Goal: Task Accomplishment & Management: Manage account settings

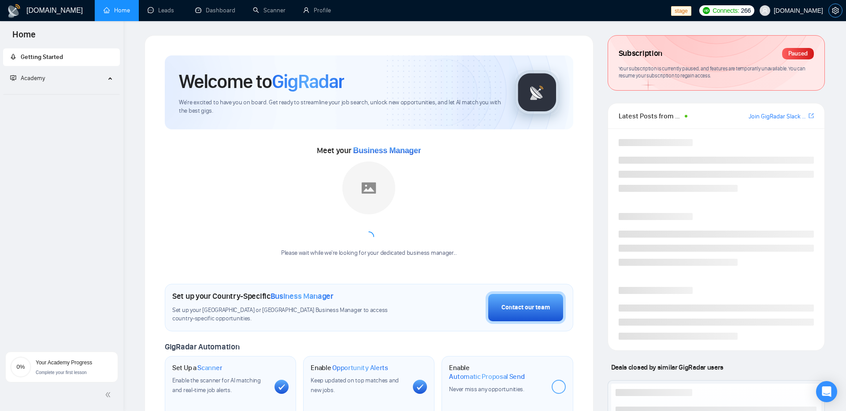
click at [832, 13] on icon "setting" at bounding box center [835, 10] width 7 height 7
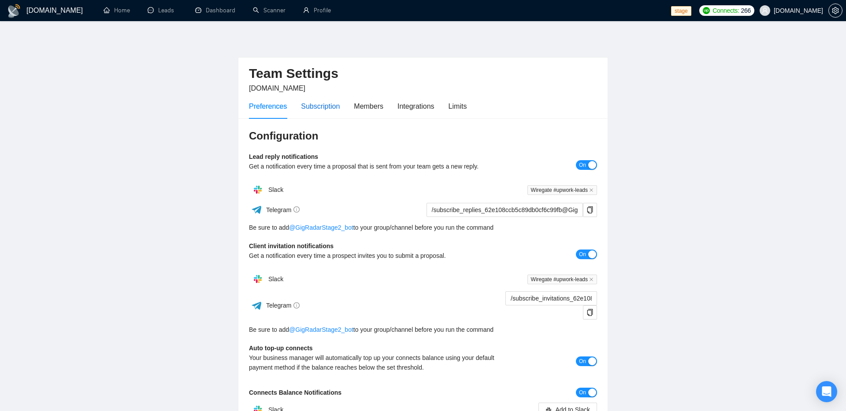
click at [319, 102] on div "Subscription" at bounding box center [320, 106] width 39 height 11
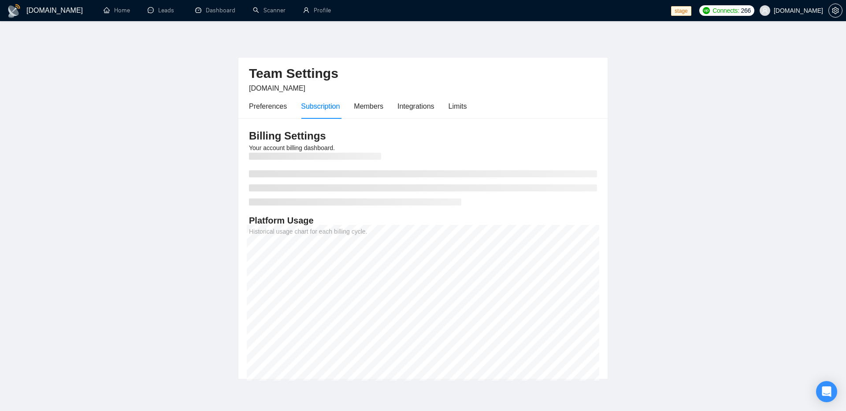
click at [742, 230] on main "Team Settings [DOMAIN_NAME] Preferences Subscription Members Integrations Limit…" at bounding box center [422, 207] width 817 height 344
click at [745, 280] on main "Team Settings [DOMAIN_NAME] Preferences Subscription Members Integrations Limit…" at bounding box center [422, 207] width 817 height 344
click at [467, 112] on div "Limits" at bounding box center [457, 106] width 18 height 25
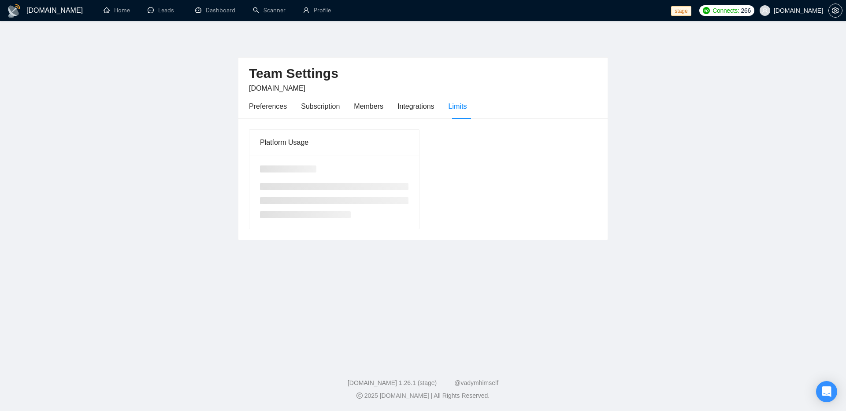
click at [668, 326] on main "Team Settings [DOMAIN_NAME] Preferences Subscription Members Integrations Limit…" at bounding box center [422, 189] width 817 height 308
click at [678, 222] on main "Team Settings [DOMAIN_NAME] Preferences Subscription Members Integrations Limit…" at bounding box center [422, 189] width 817 height 308
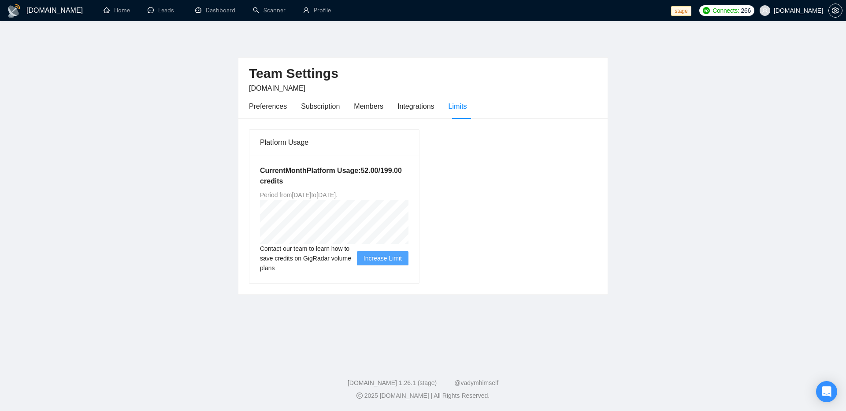
click at [222, 268] on main "Team Settings [DOMAIN_NAME] Preferences Subscription Members Integrations Limit…" at bounding box center [422, 189] width 817 height 308
click at [152, 268] on main "Team Settings [DOMAIN_NAME] Preferences Subscription Members Integrations Limit…" at bounding box center [422, 189] width 817 height 308
